Goal: Find specific page/section: Find specific page/section

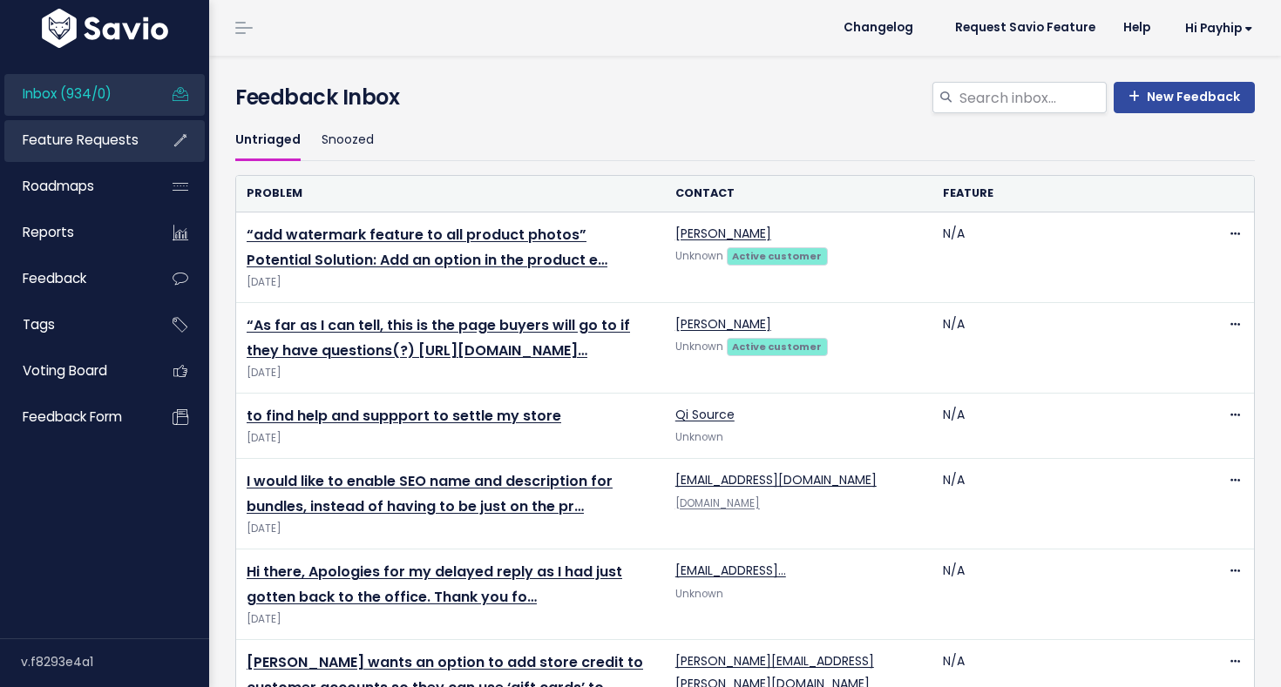
click at [50, 148] on span "Feature Requests" at bounding box center [81, 140] width 116 height 18
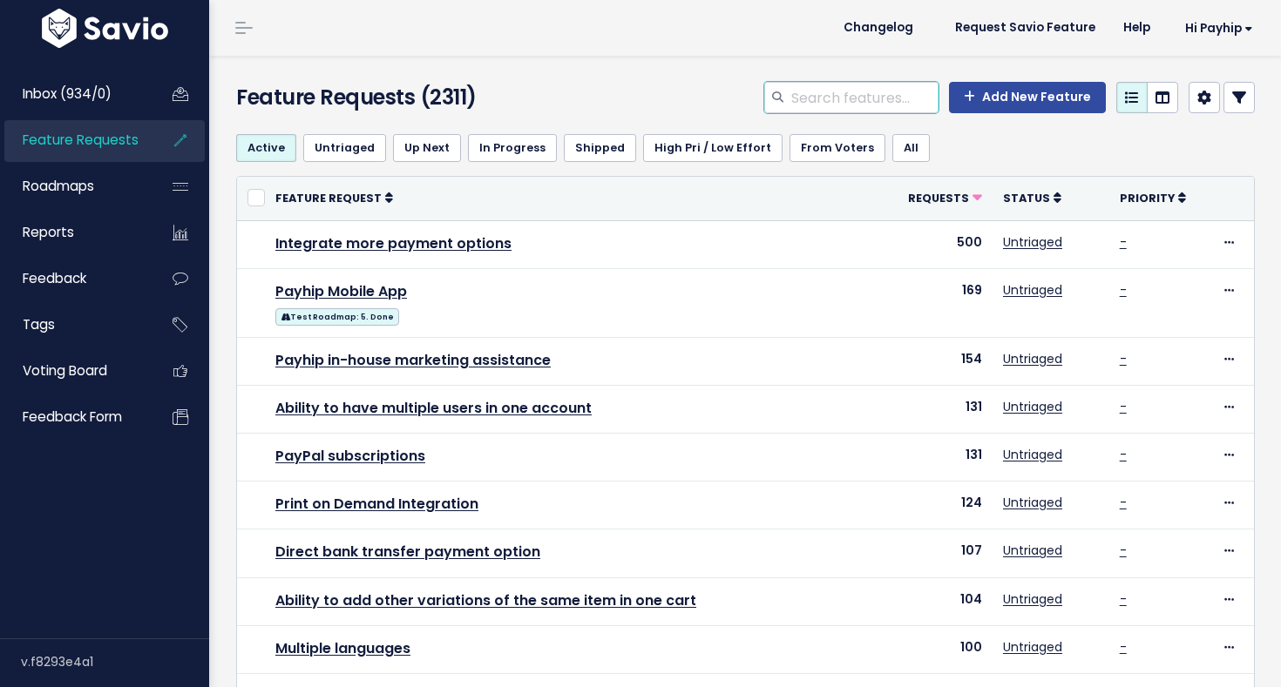
click at [881, 102] on input "search" at bounding box center [863, 97] width 149 height 31
type input "bundle"
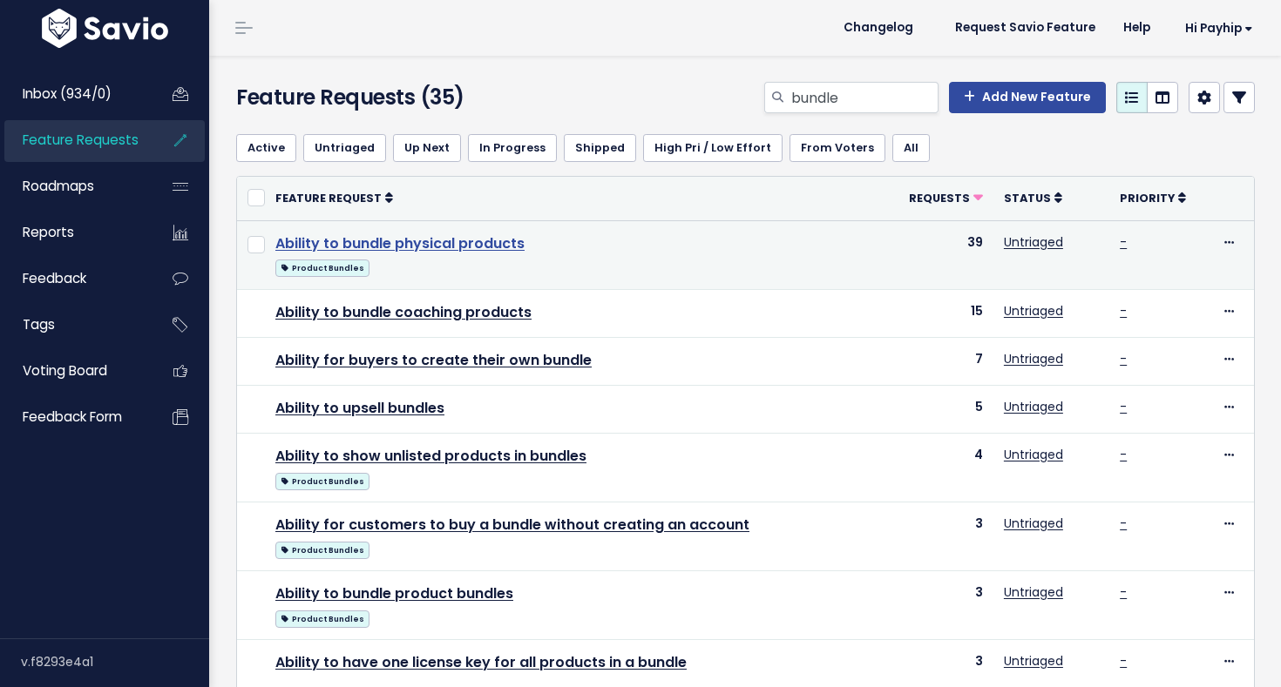
click at [463, 248] on link "Ability to bundle physical products" at bounding box center [399, 244] width 249 height 20
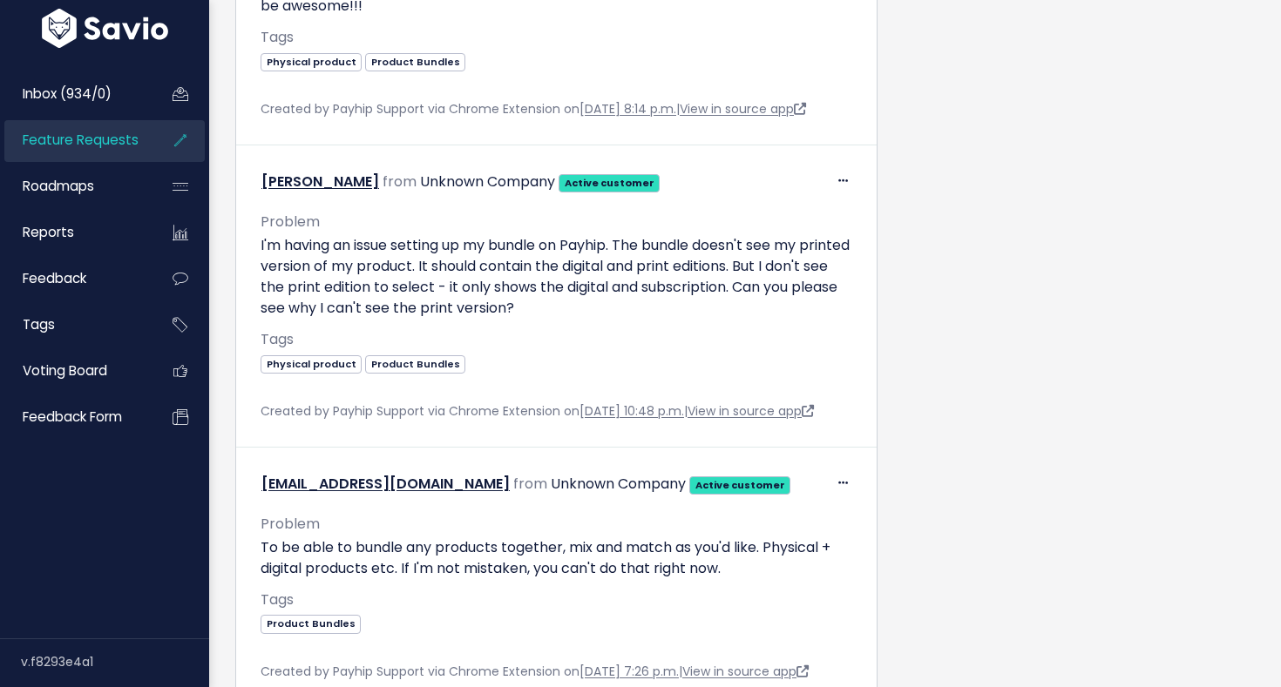
scroll to position [861, 0]
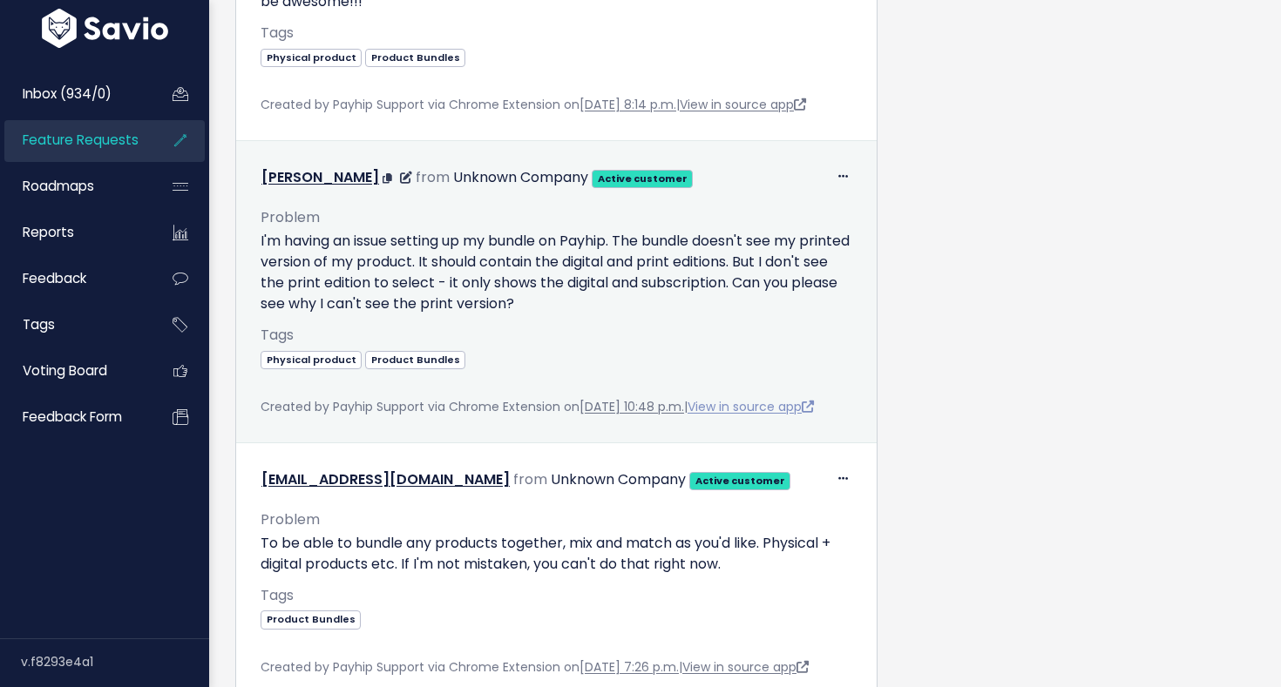
click at [770, 416] on link "View in source app" at bounding box center [750, 406] width 126 height 17
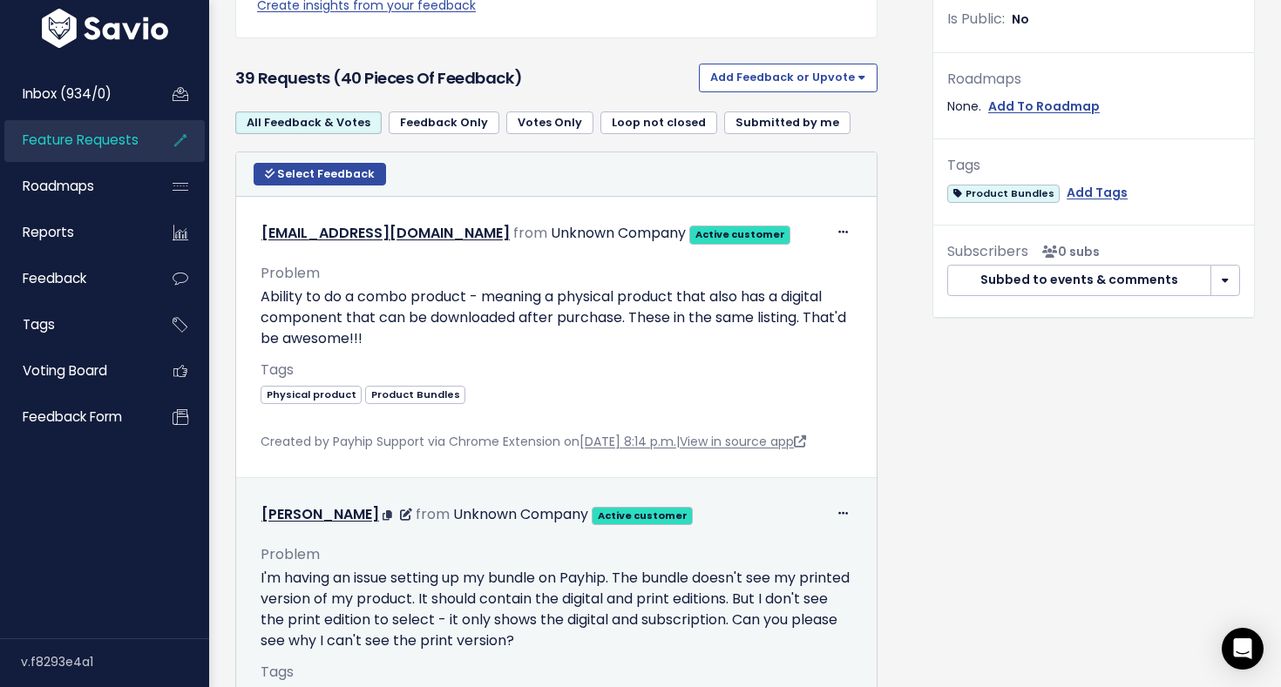
scroll to position [0, 0]
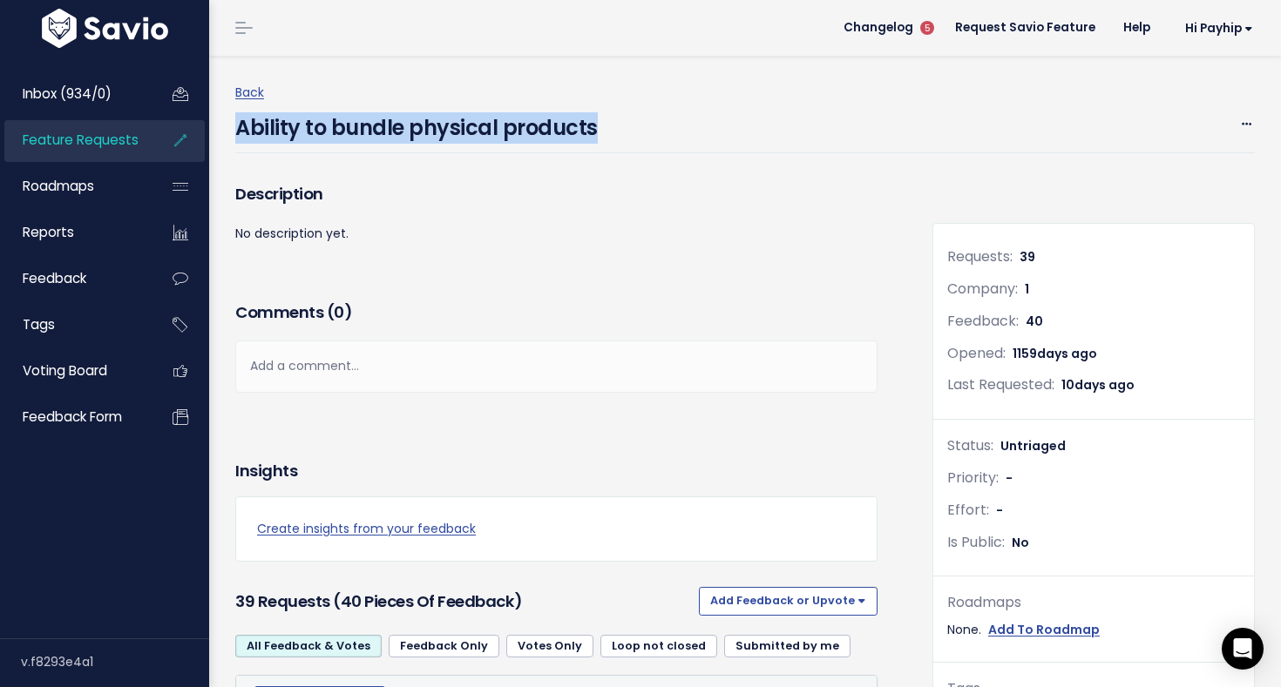
drag, startPoint x: 616, startPoint y: 132, endPoint x: 234, endPoint y: 123, distance: 382.6
copy h4 "Ability to bundle physical products"
